Goal: Information Seeking & Learning: Learn about a topic

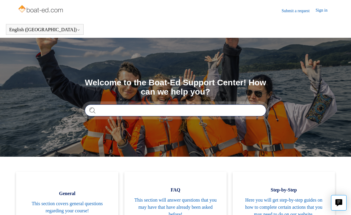
click at [97, 107] on input "Search" at bounding box center [176, 111] width 182 height 12
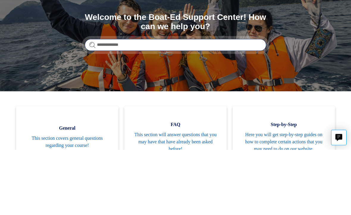
type input "**********"
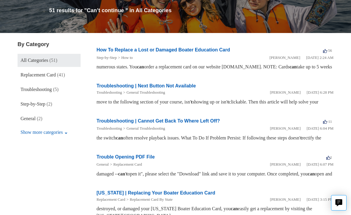
scroll to position [71, 0]
click at [111, 124] on link "Troubleshooting | Cannot Get Back To Where Left Off?" at bounding box center [159, 121] width 124 height 5
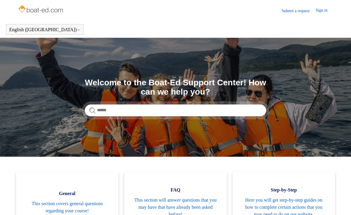
scroll to position [66, 0]
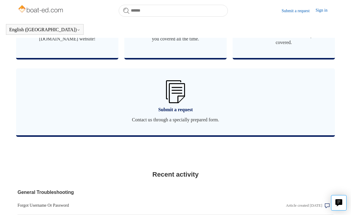
click at [62, 106] on span "Submit a request" at bounding box center [175, 109] width 301 height 7
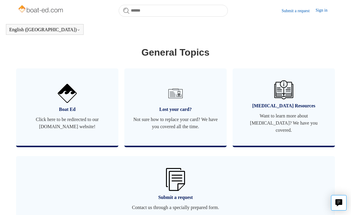
scroll to position [342, 0]
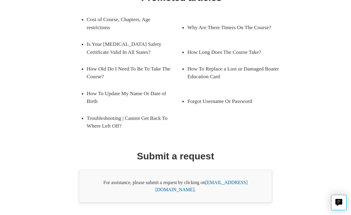
click at [0, 2] on html "Skip to main content Submit a request Sign in English (US) Español Français Boa…" at bounding box center [175, 62] width 351 height 344
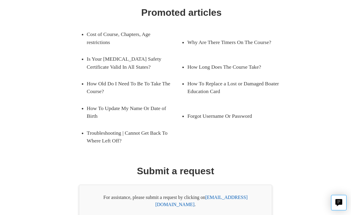
scroll to position [94, 0]
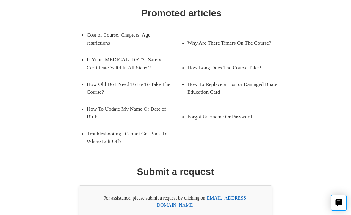
click at [98, 134] on link "Troubleshooting | Cannot Get Back To Where Left Off?" at bounding box center [134, 137] width 95 height 25
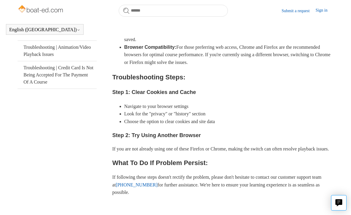
scroll to position [171, 0]
